Goal: Task Accomplishment & Management: Manage account settings

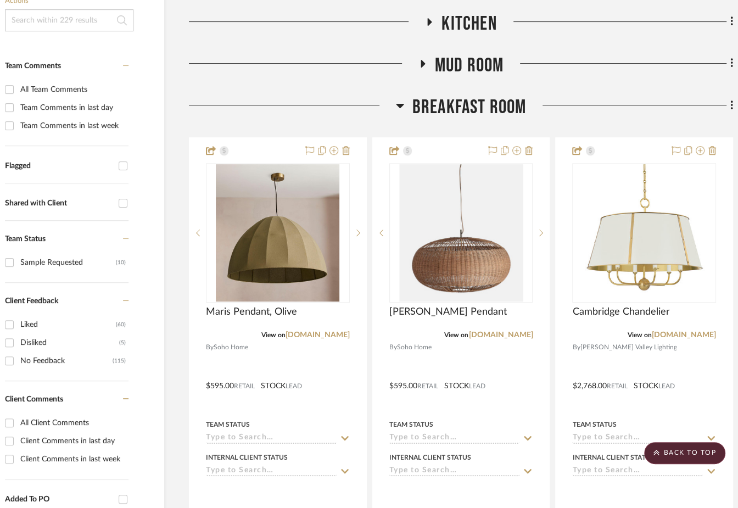
scroll to position [0, 42]
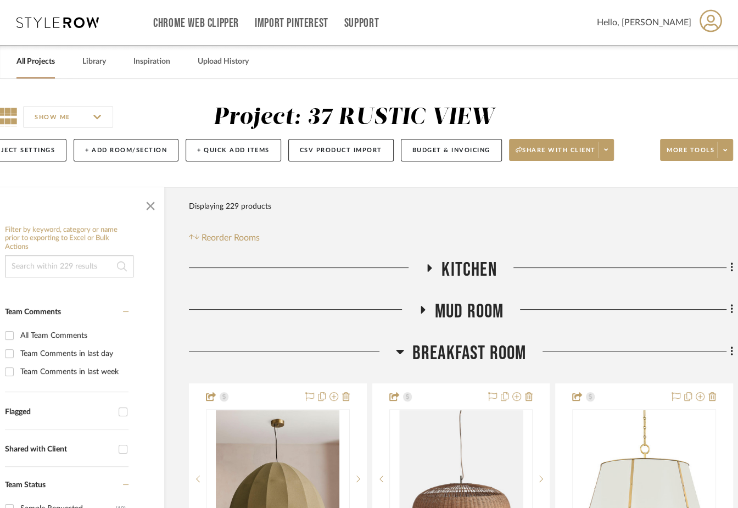
click at [36, 57] on link "All Projects" at bounding box center [35, 61] width 38 height 15
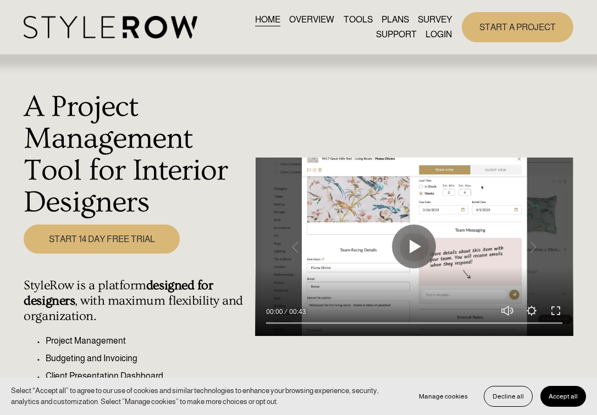
click at [554, 401] on button "Accept all" at bounding box center [563, 396] width 46 height 21
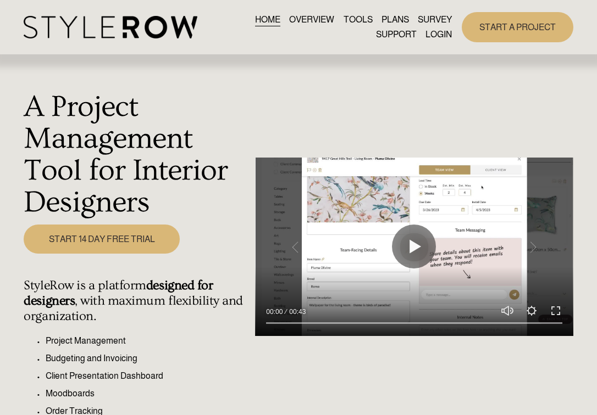
click at [437, 37] on link "LOGIN" at bounding box center [438, 34] width 26 height 15
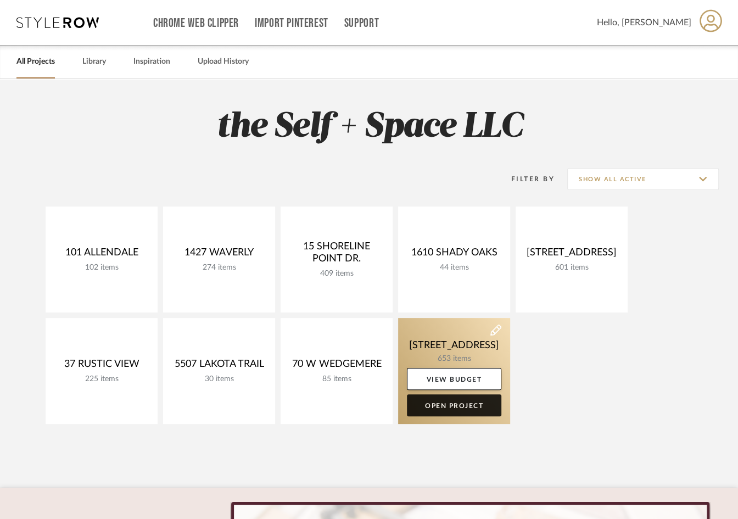
click at [445, 408] on link "Open Project" at bounding box center [454, 406] width 95 height 22
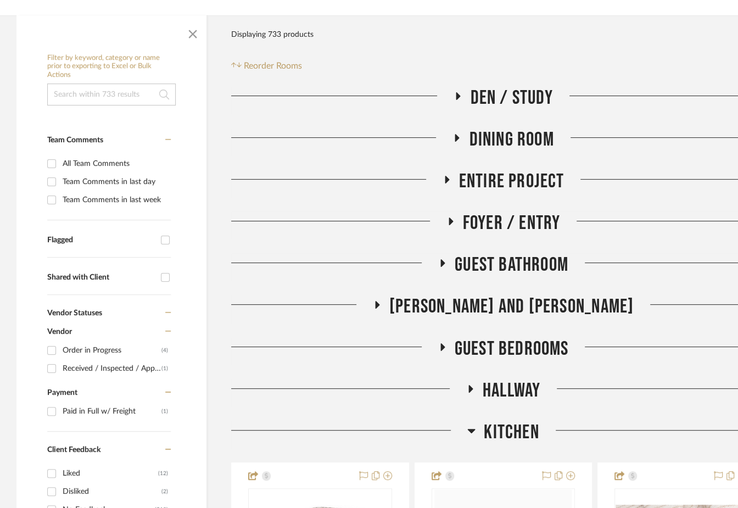
scroll to position [389, 0]
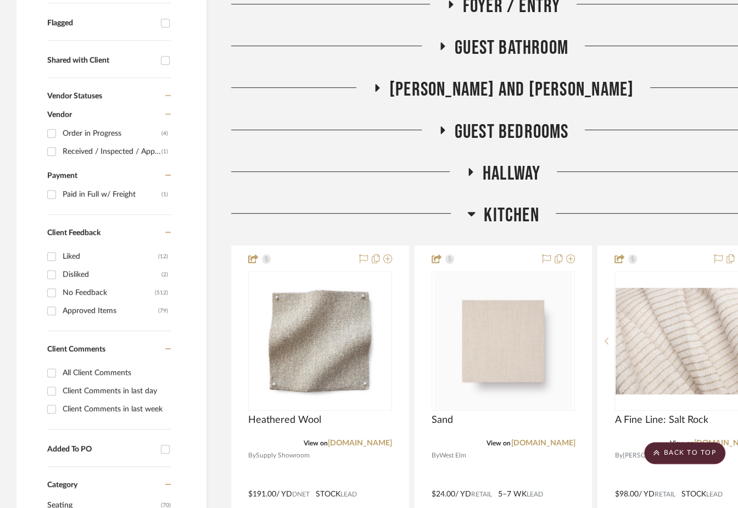
click at [530, 227] on span "Kitchen" at bounding box center [511, 216] width 55 height 24
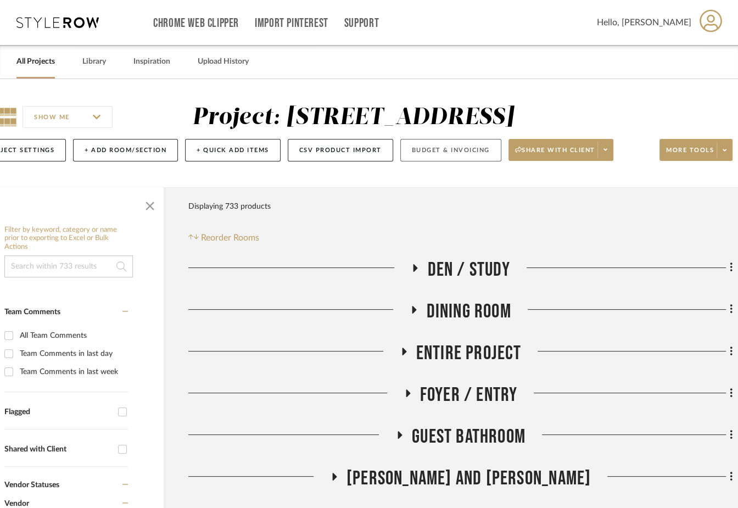
scroll to position [1, 43]
click at [476, 161] on button "Budget & Invoicing" at bounding box center [451, 149] width 101 height 23
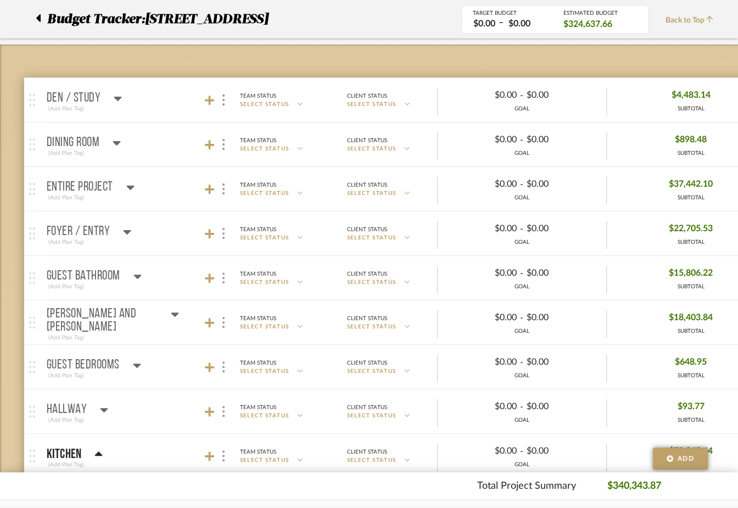
scroll to position [110, 0]
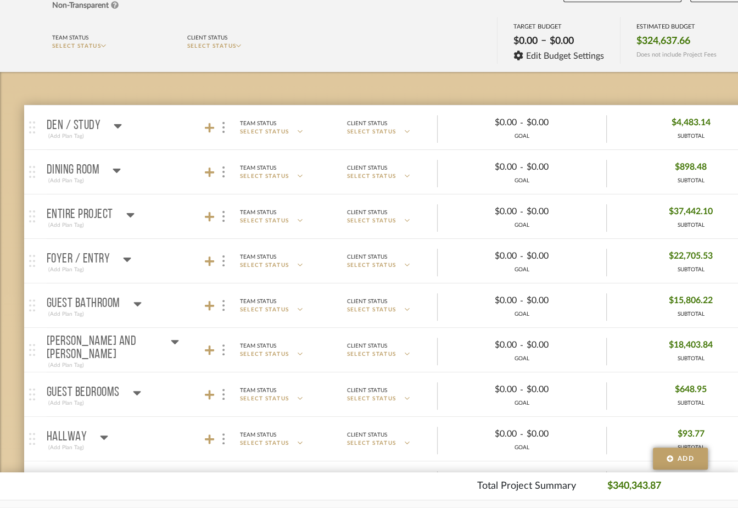
click at [91, 253] on p "Foyer / Entry" at bounding box center [79, 259] width 64 height 13
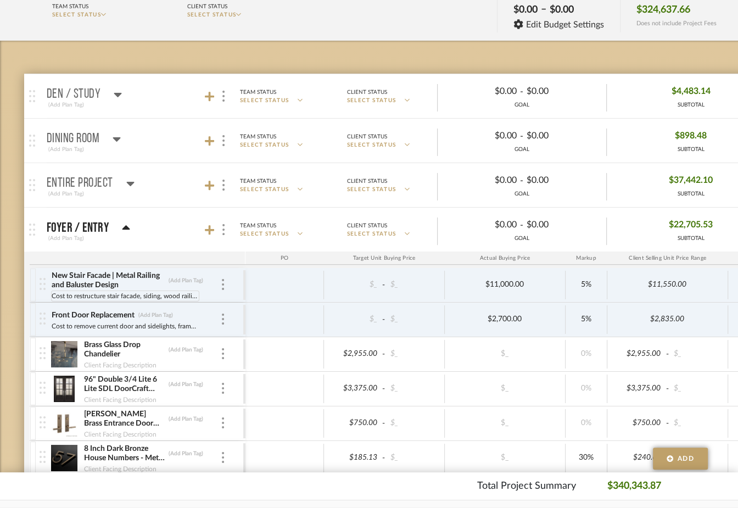
scroll to position [180, 0]
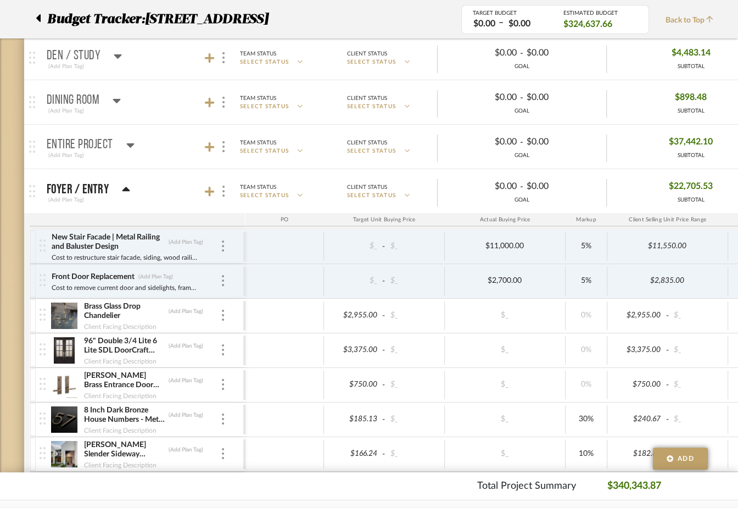
click at [60, 380] on img at bounding box center [64, 385] width 27 height 26
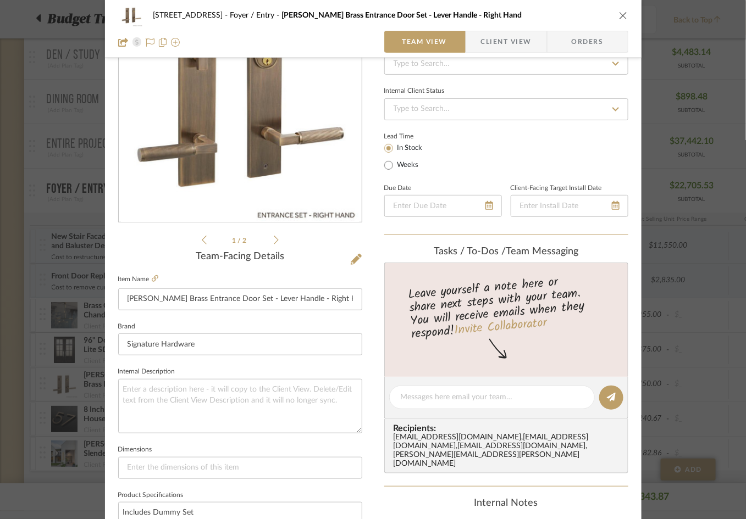
scroll to position [0, 0]
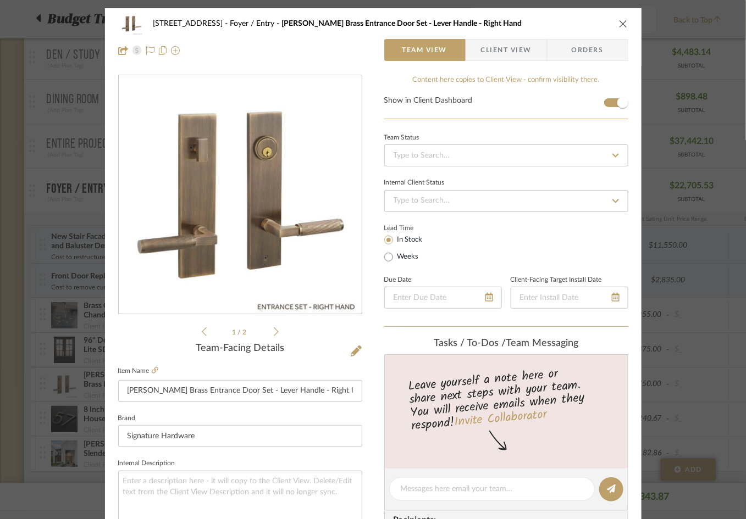
click at [621, 23] on icon "close" at bounding box center [623, 23] width 9 height 9
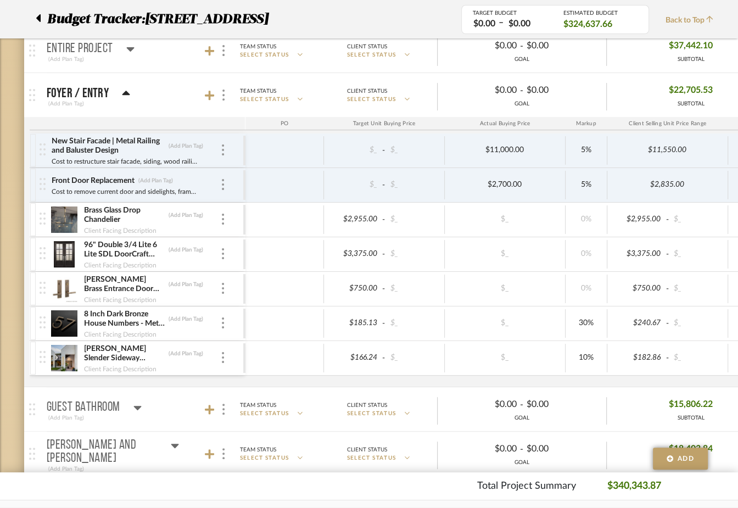
scroll to position [276, 0]
